Goal: Transaction & Acquisition: Purchase product/service

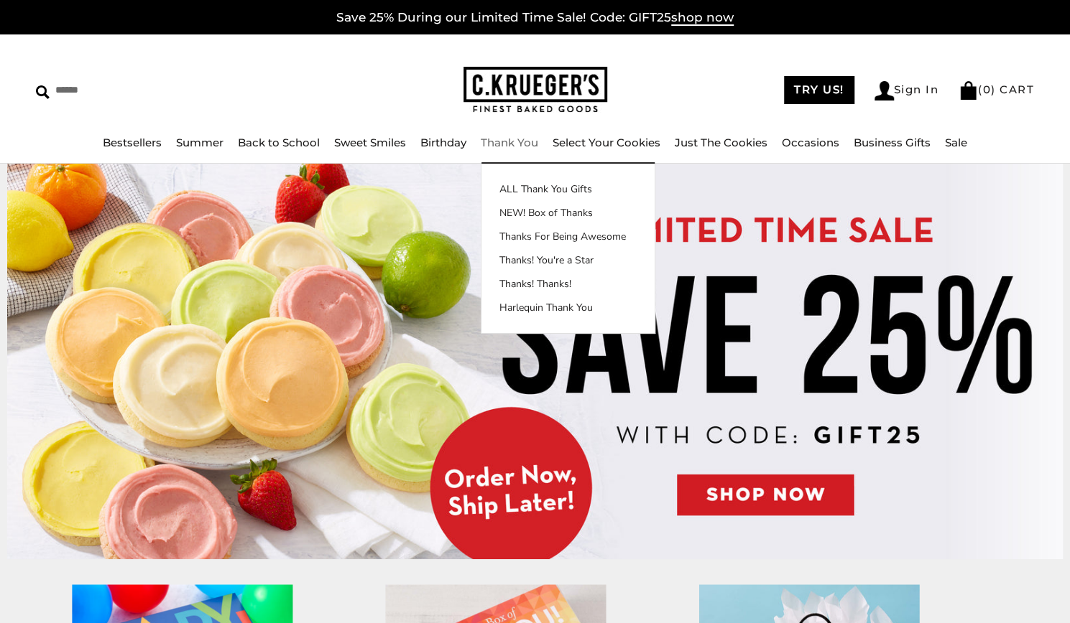
click at [511, 144] on link "Thank You" at bounding box center [509, 143] width 57 height 14
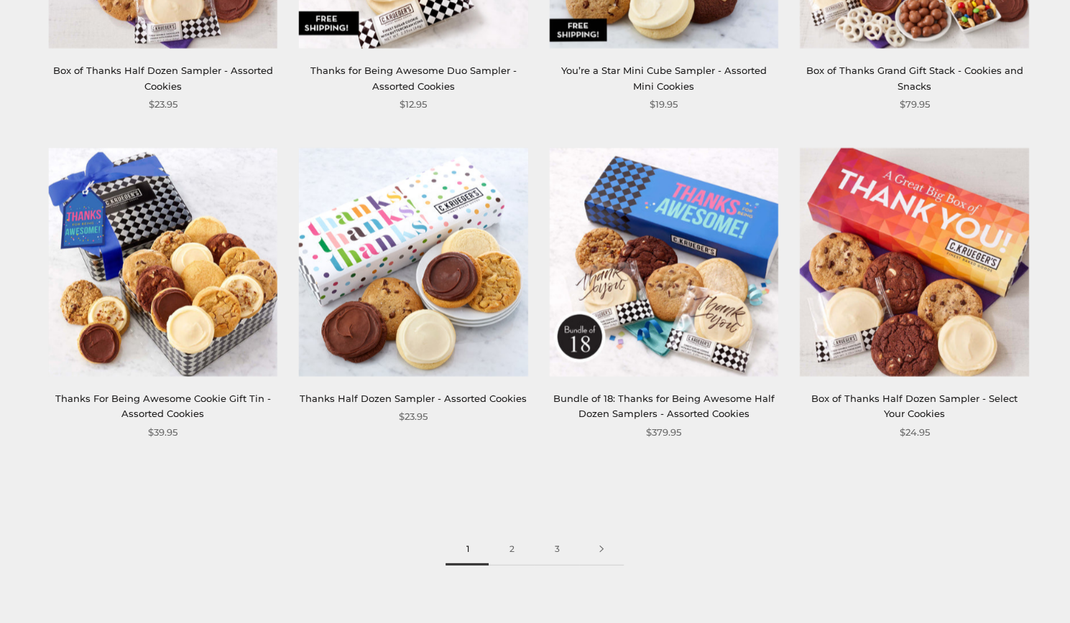
scroll to position [1794, 0]
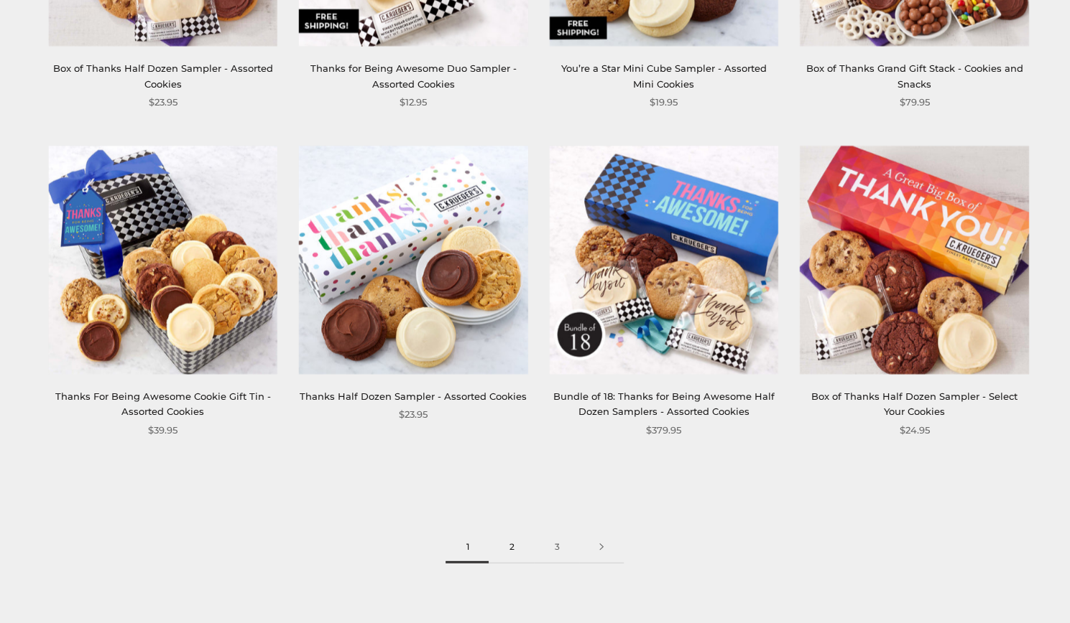
click at [513, 548] on link "2" at bounding box center [510, 548] width 45 height 32
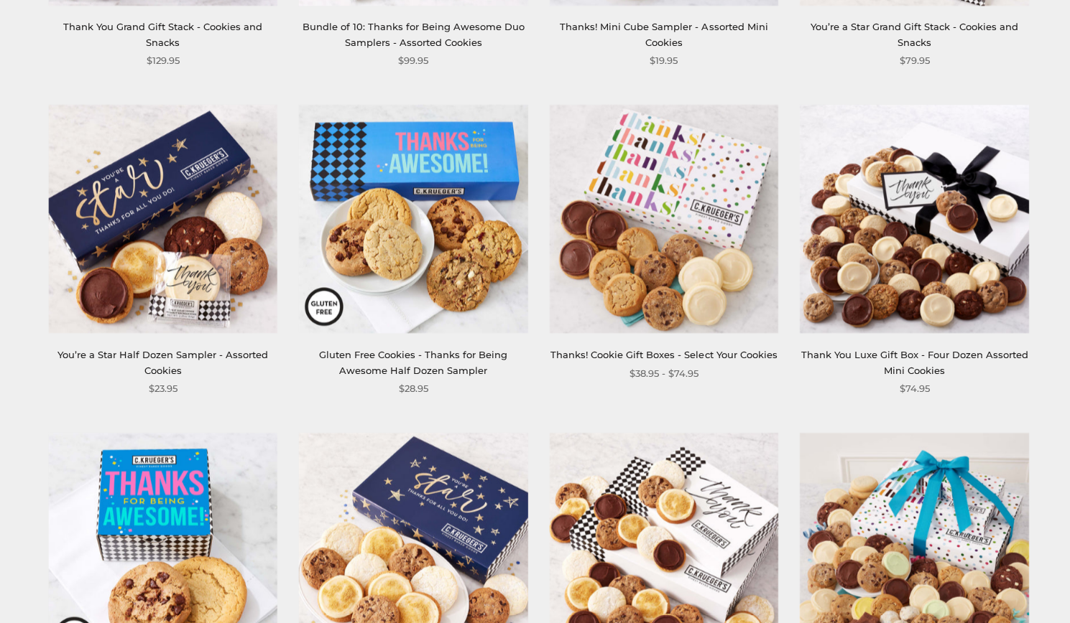
scroll to position [1178, 0]
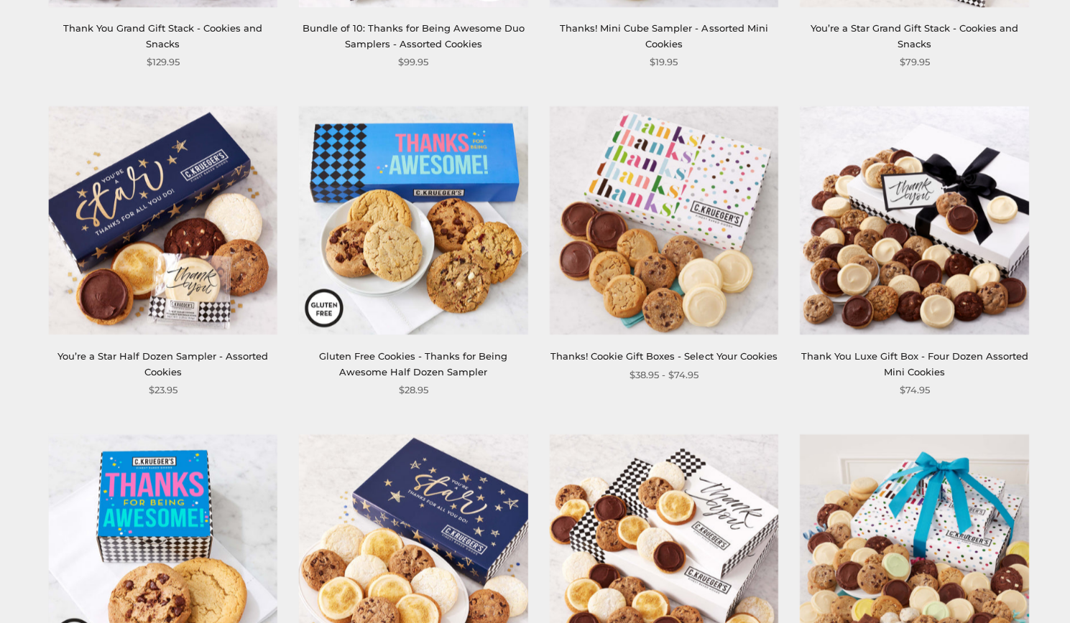
click at [75, 313] on img at bounding box center [162, 220] width 229 height 229
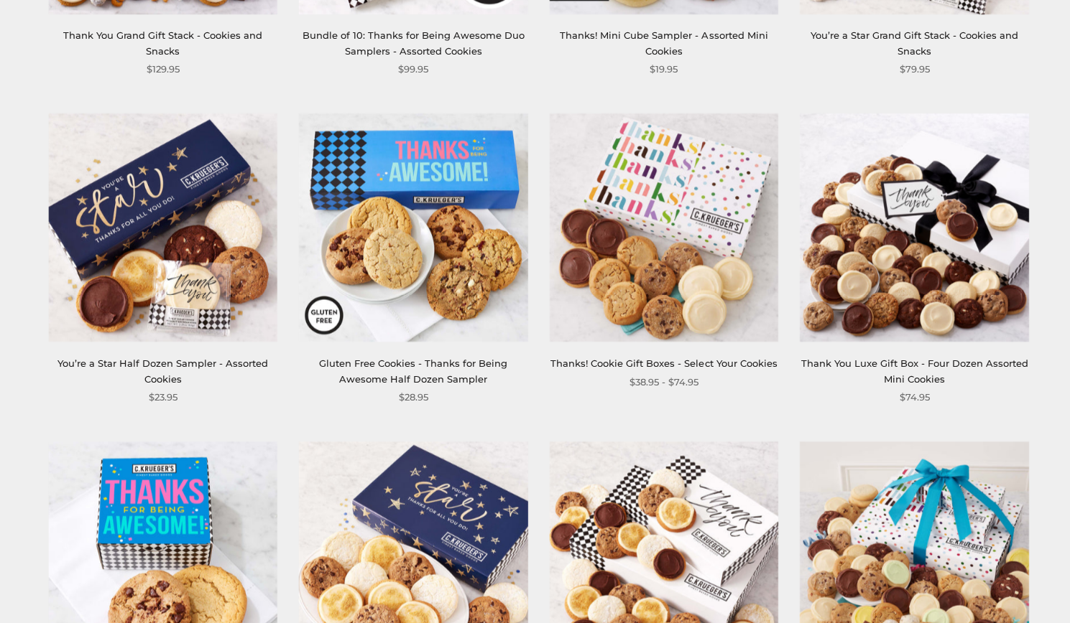
scroll to position [1154, 0]
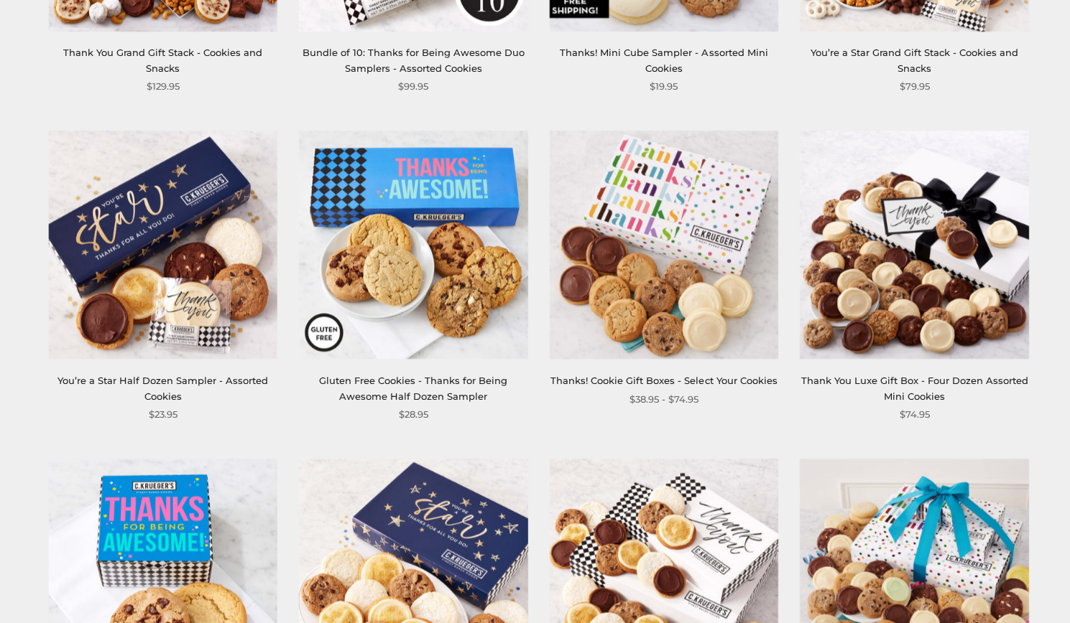
click at [187, 251] on img at bounding box center [162, 245] width 229 height 229
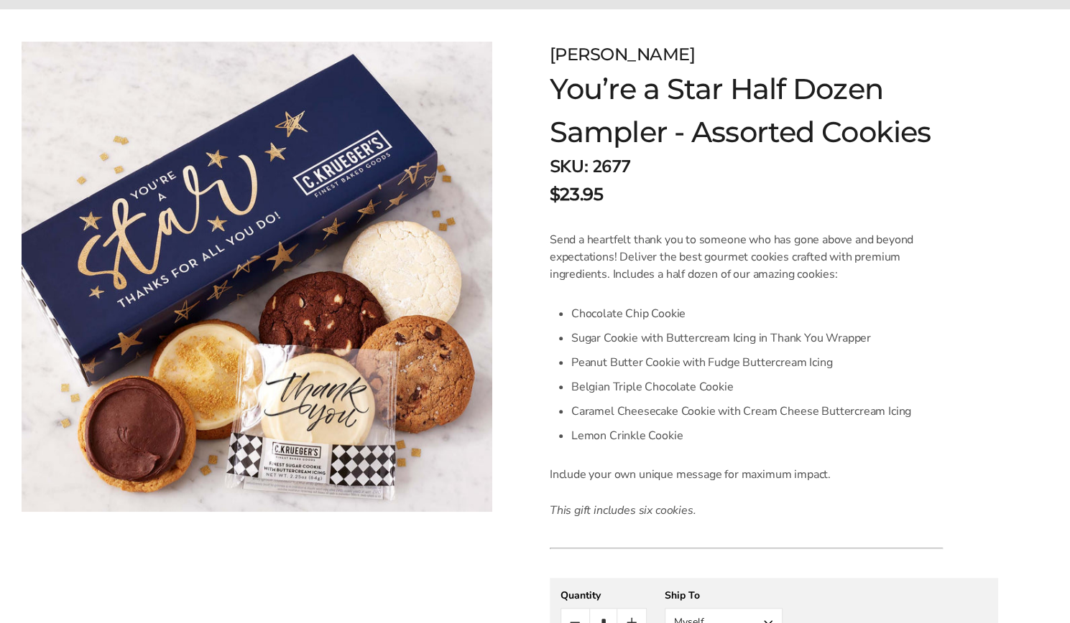
drag, startPoint x: 1075, startPoint y: 195, endPoint x: 1039, endPoint y: 254, distance: 69.4
click at [1069, 266] on html "Skip to content ****** Bestsellers Summer Summer Vibes Summer Garden Hello Suns…" at bounding box center [535, 601] width 1070 height 1572
